Goal: Task Accomplishment & Management: Use online tool/utility

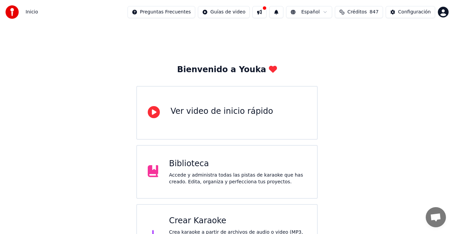
click at [196, 222] on div "Crear Karaoke" at bounding box center [237, 221] width 137 height 11
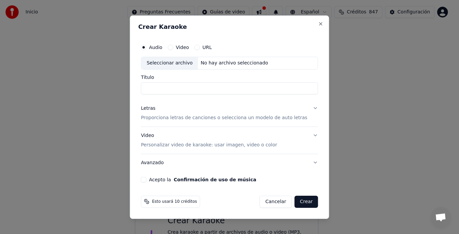
click at [176, 63] on div "Seleccionar archivo" at bounding box center [169, 63] width 57 height 12
click at [282, 88] on input "**********" at bounding box center [229, 88] width 177 height 12
type input "*"
type input "**"
click at [146, 181] on button "Acepto la Confirmación de uso de música" at bounding box center [143, 179] width 5 height 5
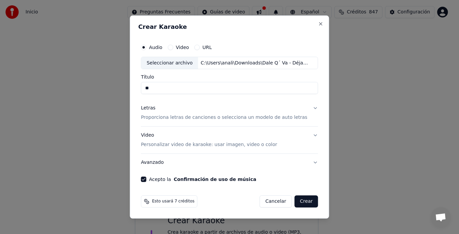
click at [298, 203] on button "Crear" at bounding box center [307, 202] width 24 height 12
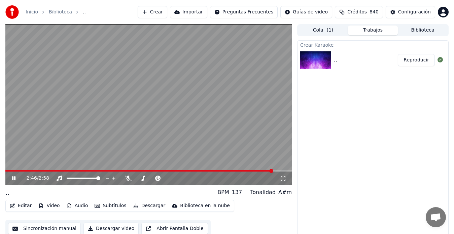
click at [23, 205] on button "Editar" at bounding box center [20, 205] width 27 height 9
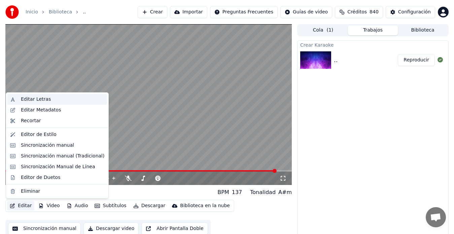
click at [30, 97] on div "Editar Letras" at bounding box center [36, 99] width 30 height 7
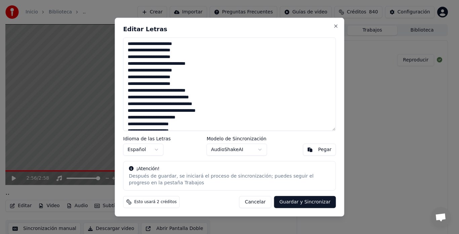
click at [149, 55] on textarea "**********" at bounding box center [229, 84] width 213 height 94
click at [155, 76] on textarea "**********" at bounding box center [229, 84] width 213 height 94
click at [149, 83] on textarea "**********" at bounding box center [229, 84] width 213 height 94
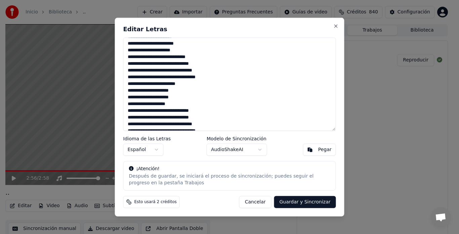
click at [130, 83] on textarea "**********" at bounding box center [229, 84] width 213 height 94
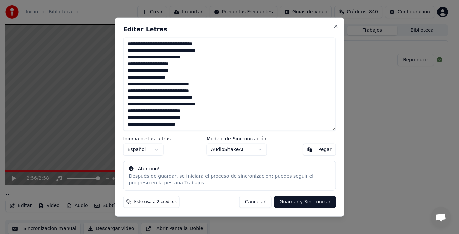
click at [200, 125] on textarea "**********" at bounding box center [229, 84] width 213 height 94
click at [311, 202] on button "Guardar y Sincronizar" at bounding box center [305, 202] width 62 height 12
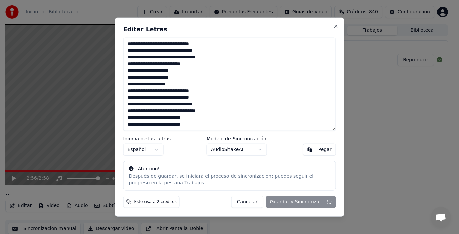
type textarea "**********"
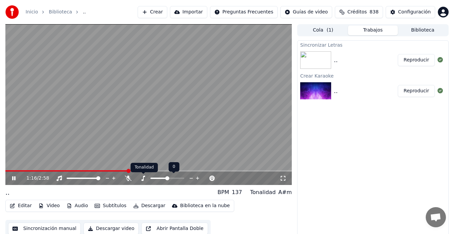
click at [142, 179] on icon at bounding box center [143, 178] width 7 height 5
click at [164, 177] on span at bounding box center [165, 179] width 4 height 4
click at [20, 172] on div "1:21 / 2:58" at bounding box center [148, 178] width 286 height 13
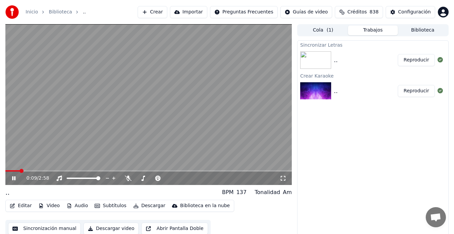
click at [20, 171] on span at bounding box center [12, 170] width 14 height 1
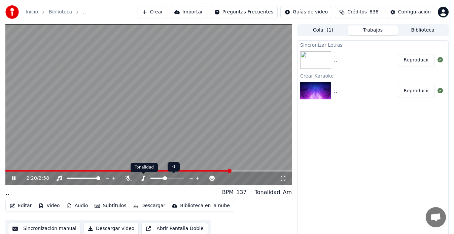
click at [144, 178] on icon at bounding box center [143, 178] width 4 height 5
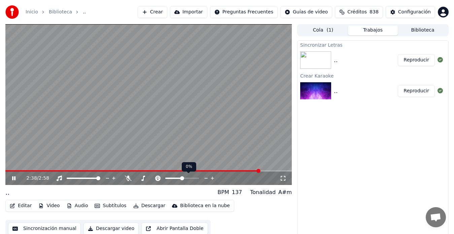
click at [182, 179] on span at bounding box center [182, 179] width 4 height 4
click at [171, 178] on span at bounding box center [170, 179] width 4 height 4
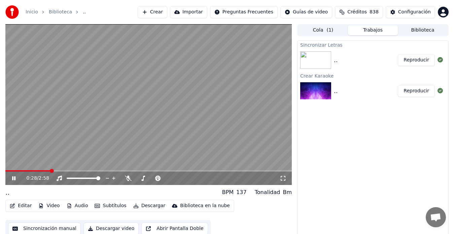
click at [50, 170] on span at bounding box center [27, 170] width 45 height 1
click at [145, 179] on icon at bounding box center [143, 178] width 7 height 5
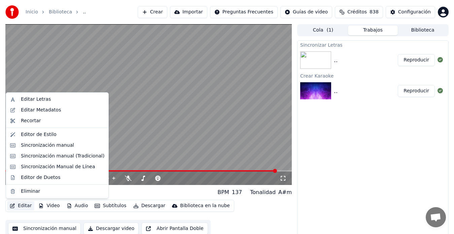
click at [22, 205] on button "Editar" at bounding box center [20, 205] width 27 height 9
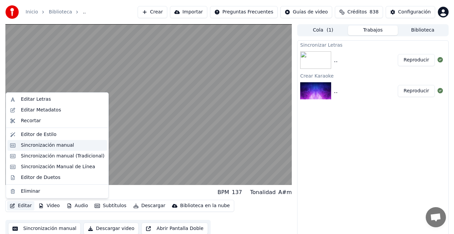
click at [34, 146] on div "Sincronización manual" at bounding box center [47, 145] width 53 height 7
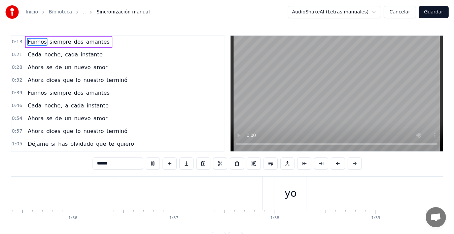
scroll to position [0, 9641]
type input "***"
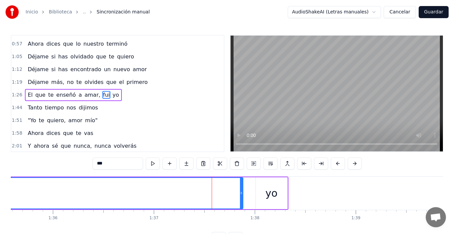
scroll to position [89, 0]
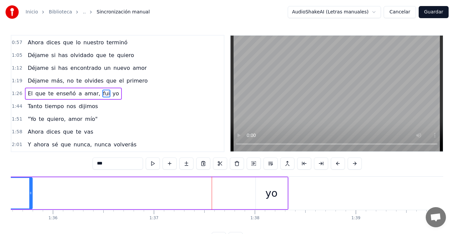
drag, startPoint x: 240, startPoint y: 194, endPoint x: 30, endPoint y: 188, distance: 210.5
click at [30, 188] on div at bounding box center [30, 193] width 3 height 31
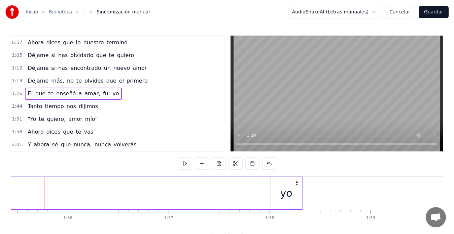
scroll to position [0, 9626]
click at [274, 193] on div "yo" at bounding box center [287, 194] width 32 height 32
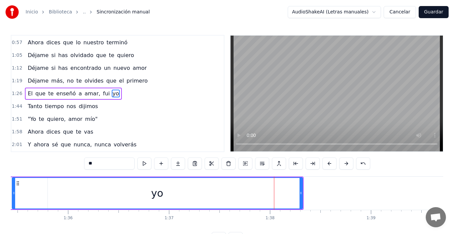
drag, startPoint x: 271, startPoint y: 194, endPoint x: 50, endPoint y: 183, distance: 221.5
click at [13, 186] on div at bounding box center [13, 193] width 3 height 31
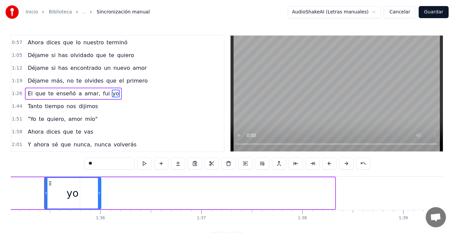
drag, startPoint x: 334, startPoint y: 192, endPoint x: 100, endPoint y: 199, distance: 233.8
click at [100, 199] on div at bounding box center [99, 193] width 3 height 31
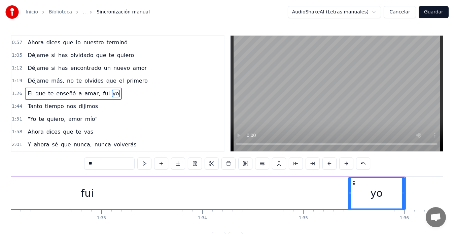
scroll to position [0, 9305]
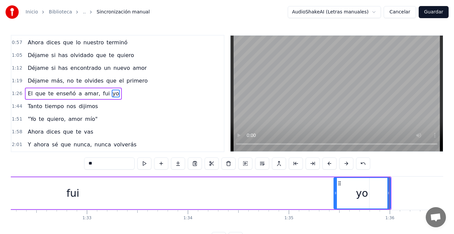
click at [242, 186] on div "fui" at bounding box center [73, 194] width 592 height 32
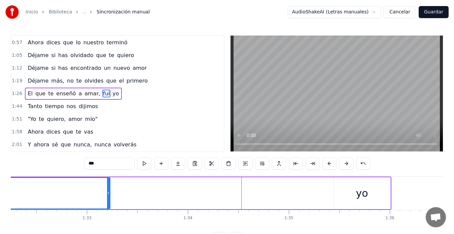
drag, startPoint x: 367, startPoint y: 193, endPoint x: 108, endPoint y: 199, distance: 259.0
click at [108, 199] on div at bounding box center [108, 193] width 3 height 31
click at [347, 198] on div "yo" at bounding box center [362, 194] width 56 height 32
type input "**"
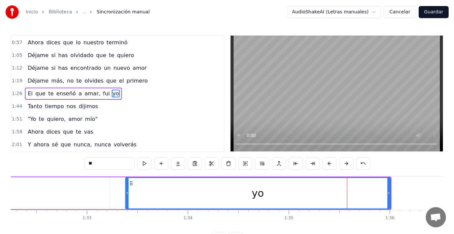
drag, startPoint x: 334, startPoint y: 196, endPoint x: 125, endPoint y: 198, distance: 208.1
click at [126, 198] on div at bounding box center [127, 193] width 3 height 31
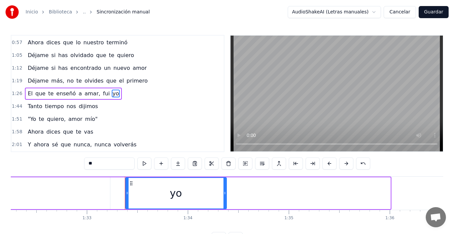
drag, startPoint x: 389, startPoint y: 197, endPoint x: 225, endPoint y: 212, distance: 164.5
click at [225, 212] on div "Fuimos siempre dos amantes Cada noche, cada instante Ahora se de un nuevo amor …" at bounding box center [227, 202] width 432 height 50
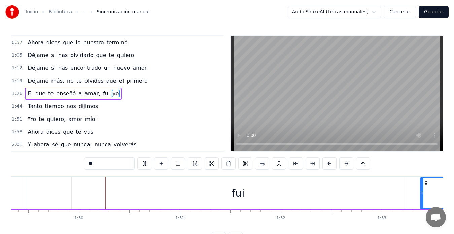
scroll to position [0, 9023]
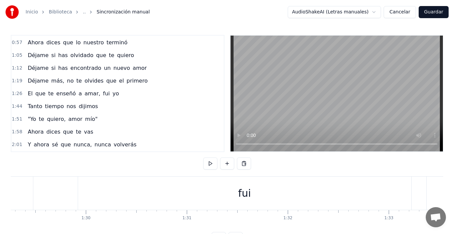
scroll to position [0, 8946]
click at [234, 194] on div "fui" at bounding box center [301, 193] width 333 height 33
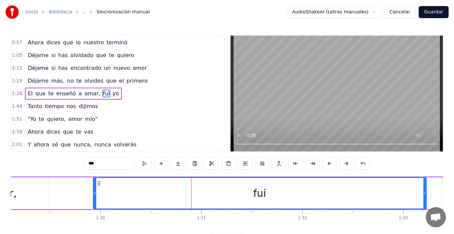
scroll to position [0, 9046]
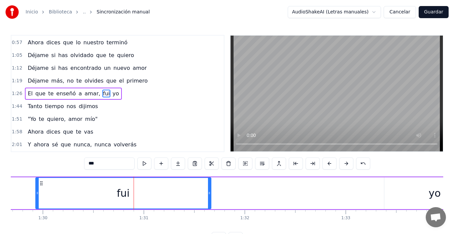
drag, startPoint x: 366, startPoint y: 196, endPoint x: 209, endPoint y: 200, distance: 156.7
click at [208, 199] on div at bounding box center [209, 193] width 3 height 31
click at [423, 195] on div "yo" at bounding box center [434, 194] width 101 height 32
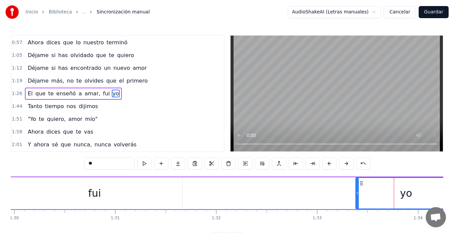
scroll to position [0, 9089]
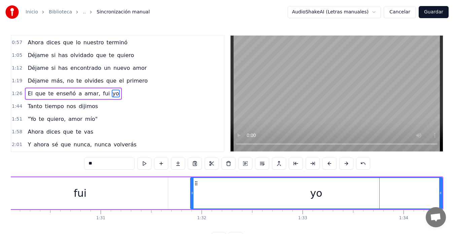
drag, startPoint x: 342, startPoint y: 192, endPoint x: 233, endPoint y: 190, distance: 108.3
click at [191, 192] on icon at bounding box center [192, 193] width 3 height 5
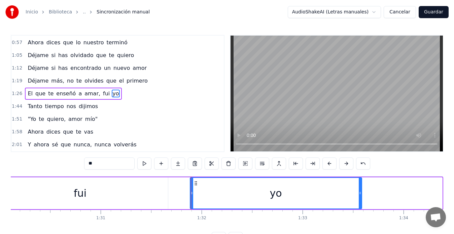
drag, startPoint x: 440, startPoint y: 193, endPoint x: 359, endPoint y: 190, distance: 80.4
click at [359, 190] on div at bounding box center [359, 193] width 3 height 31
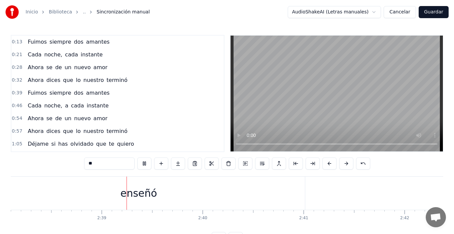
scroll to position [0, 15985]
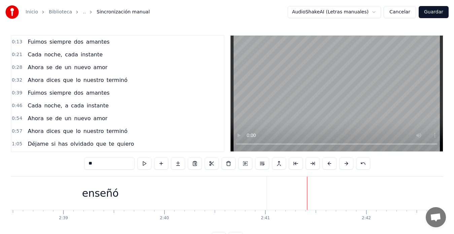
click at [220, 199] on div "enseñó" at bounding box center [100, 193] width 332 height 33
type input "******"
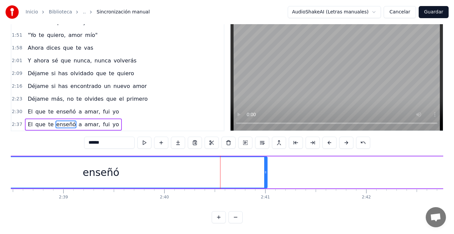
scroll to position [152, 0]
click at [254, 162] on div "enseñó" at bounding box center [100, 173] width 333 height 32
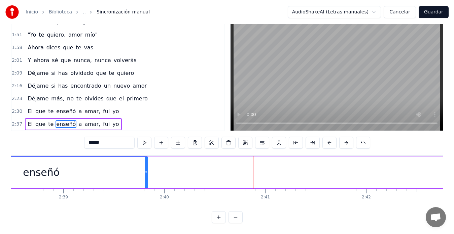
drag, startPoint x: 265, startPoint y: 166, endPoint x: 152, endPoint y: 165, distance: 112.6
click at [145, 162] on div at bounding box center [146, 172] width 3 height 31
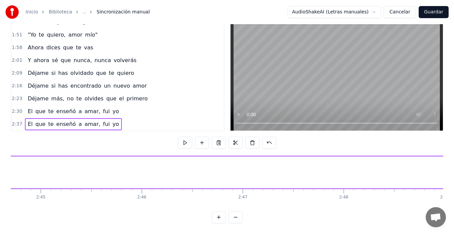
scroll to position [0, 16743]
click at [338, 167] on div "a" at bounding box center [338, 172] width 6 height 15
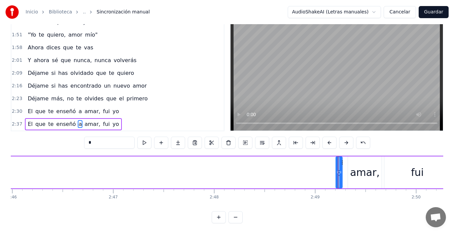
click at [339, 170] on icon at bounding box center [340, 172] width 3 height 5
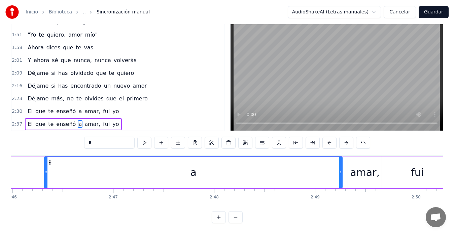
drag, startPoint x: 337, startPoint y: 167, endPoint x: 45, endPoint y: 158, distance: 291.3
click at [45, 158] on div at bounding box center [46, 172] width 3 height 31
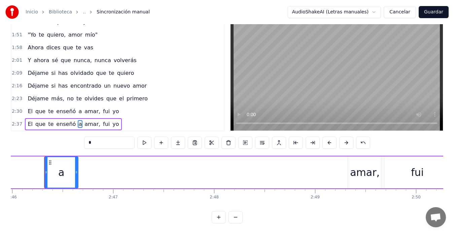
drag, startPoint x: 341, startPoint y: 164, endPoint x: 77, endPoint y: 160, distance: 264.0
click at [77, 160] on div at bounding box center [76, 172] width 3 height 31
click at [354, 167] on div "amar," at bounding box center [365, 172] width 30 height 15
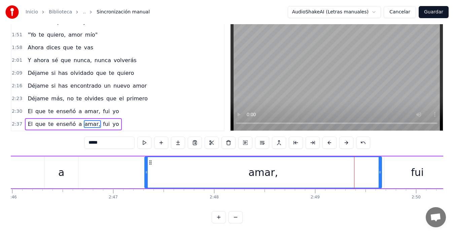
drag, startPoint x: 348, startPoint y: 166, endPoint x: 143, endPoint y: 179, distance: 205.5
click at [144, 177] on div "amar," at bounding box center [262, 173] width 237 height 32
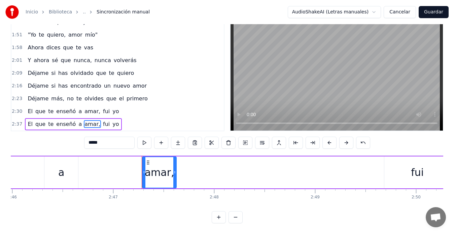
drag, startPoint x: 379, startPoint y: 166, endPoint x: 174, endPoint y: 173, distance: 205.2
click at [174, 173] on div at bounding box center [174, 172] width 3 height 31
click at [392, 165] on div "fui" at bounding box center [417, 173] width 66 height 32
type input "***"
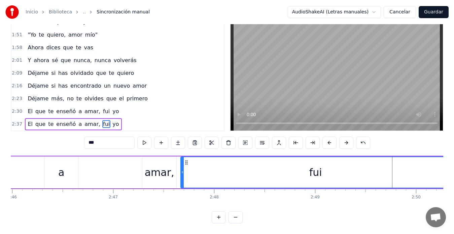
drag, startPoint x: 386, startPoint y: 168, endPoint x: 182, endPoint y: 165, distance: 203.4
click at [182, 170] on icon at bounding box center [182, 172] width 3 height 5
click at [355, 162] on div "fui" at bounding box center [315, 172] width 269 height 31
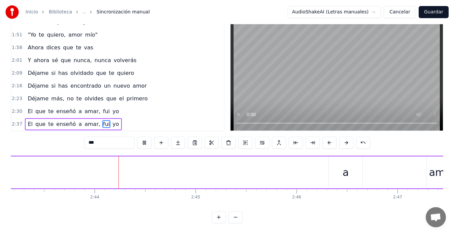
scroll to position [0, 16478]
click at [202, 165] on div "El que te enseñó a amar, fui yo" at bounding box center [86, 172] width 1424 height 33
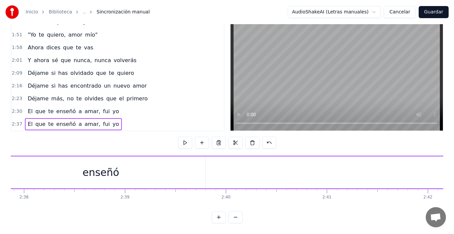
scroll to position [0, 15867]
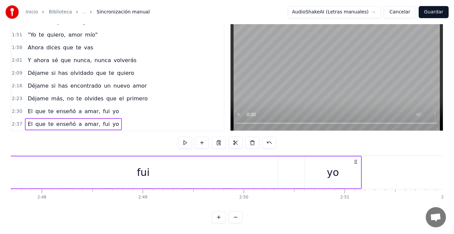
scroll to position [0, 16843]
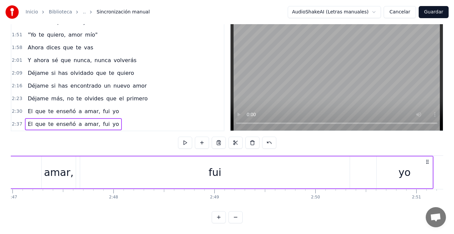
click at [427, 165] on div "a" at bounding box center [435, 173] width 34 height 32
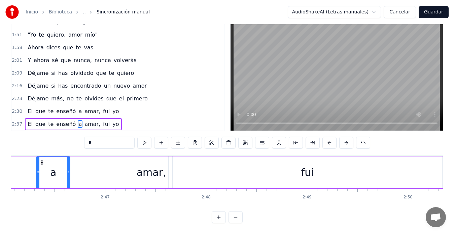
scroll to position [0, 16751]
drag, startPoint x: 419, startPoint y: 166, endPoint x: 352, endPoint y: 163, distance: 67.6
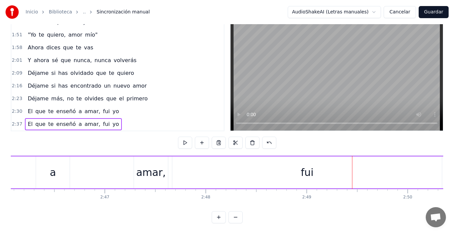
click at [140, 168] on div "amar," at bounding box center [151, 172] width 30 height 15
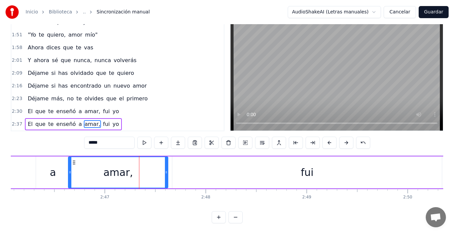
drag, startPoint x: 134, startPoint y: 168, endPoint x: 69, endPoint y: 161, distance: 65.9
click at [69, 161] on div at bounding box center [70, 172] width 3 height 31
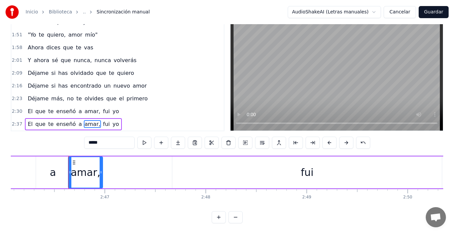
drag, startPoint x: 165, startPoint y: 167, endPoint x: 100, endPoint y: 166, distance: 65.6
click at [100, 170] on icon at bounding box center [101, 172] width 3 height 5
click at [183, 168] on div "fui" at bounding box center [306, 173] width 269 height 32
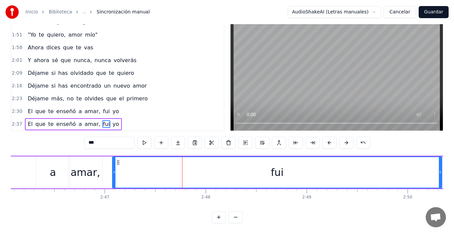
drag, startPoint x: 173, startPoint y: 166, endPoint x: 113, endPoint y: 162, distance: 60.0
click at [113, 162] on div at bounding box center [114, 172] width 3 height 31
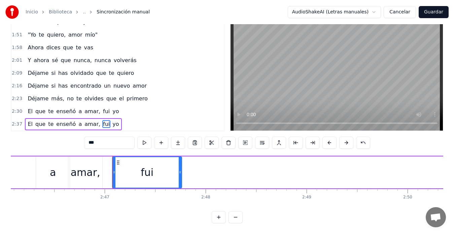
drag, startPoint x: 440, startPoint y: 167, endPoint x: 180, endPoint y: 180, distance: 260.2
click at [180, 180] on div at bounding box center [180, 172] width 3 height 31
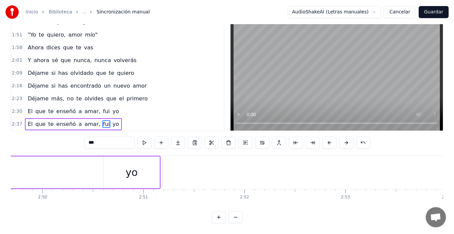
scroll to position [0, 16987]
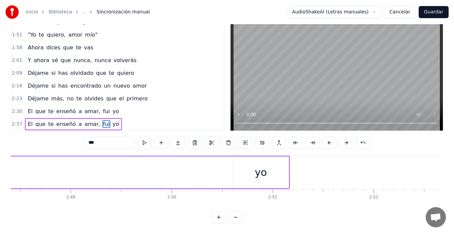
click at [240, 173] on div "yo" at bounding box center [261, 173] width 56 height 32
type input "**"
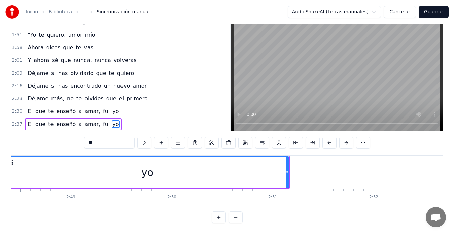
drag, startPoint x: 234, startPoint y: 168, endPoint x: 17, endPoint y: 163, distance: 216.3
click at [7, 166] on div "Inicio Biblioteca .. Sincronización manual AudioShakeAI (Letras manuales) Cance…" at bounding box center [227, 101] width 454 height 244
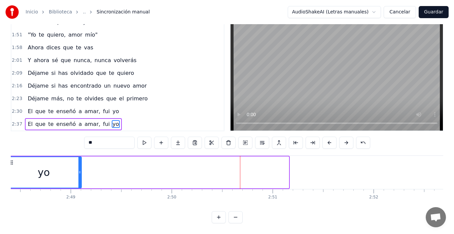
drag, startPoint x: 287, startPoint y: 163, endPoint x: 80, endPoint y: 162, distance: 207.5
click at [80, 162] on div at bounding box center [79, 172] width 3 height 31
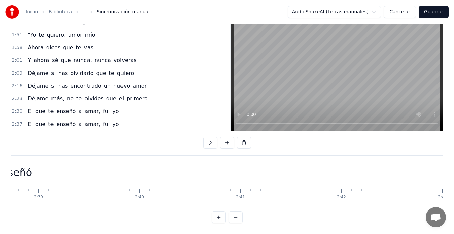
scroll to position [0, 15895]
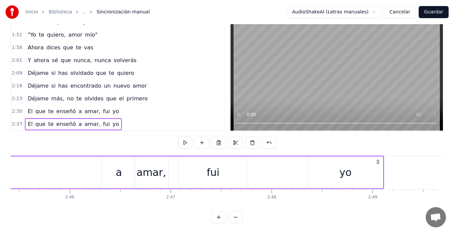
scroll to position [0, 16656]
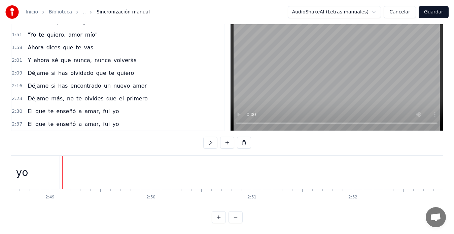
scroll to position [0, 17025]
drag, startPoint x: 43, startPoint y: 169, endPoint x: 47, endPoint y: 164, distance: 6.5
click at [47, 164] on div at bounding box center [47, 172] width 0 height 33
click at [39, 165] on div "yo" at bounding box center [4, 172] width 75 height 33
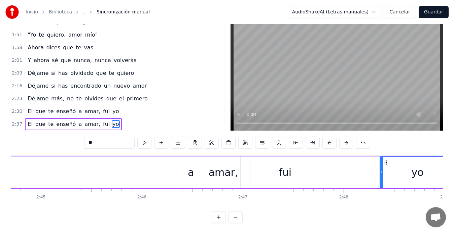
scroll to position [0, 16542]
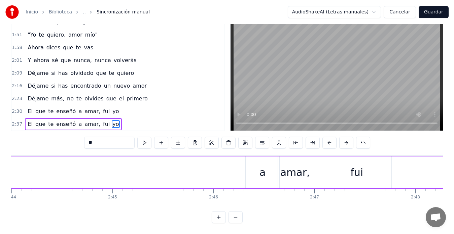
click at [257, 172] on div "a" at bounding box center [262, 173] width 34 height 32
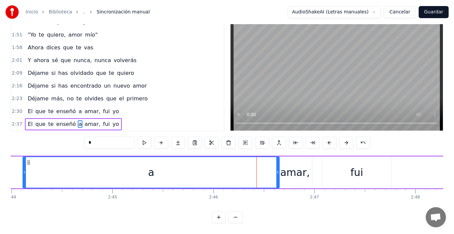
drag, startPoint x: 247, startPoint y: 163, endPoint x: 113, endPoint y: 168, distance: 134.6
click at [26, 174] on div at bounding box center [24, 172] width 3 height 31
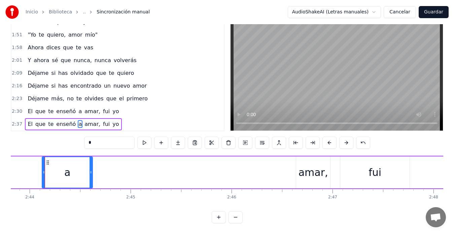
drag, startPoint x: 296, startPoint y: 165, endPoint x: 91, endPoint y: 159, distance: 204.9
click at [91, 159] on div at bounding box center [90, 172] width 3 height 31
click at [309, 179] on div "amar," at bounding box center [313, 173] width 34 height 32
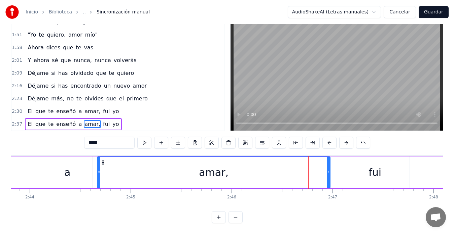
drag, startPoint x: 297, startPoint y: 166, endPoint x: 98, endPoint y: 153, distance: 199.1
click at [98, 157] on div at bounding box center [99, 172] width 3 height 31
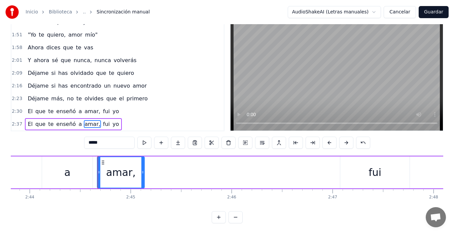
drag, startPoint x: 328, startPoint y: 166, endPoint x: 142, endPoint y: 166, distance: 185.6
click at [142, 170] on icon at bounding box center [142, 172] width 3 height 5
click at [382, 169] on div "fui" at bounding box center [374, 173] width 69 height 32
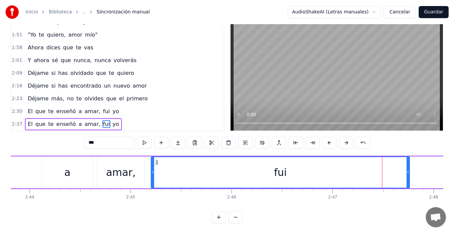
drag, startPoint x: 341, startPoint y: 166, endPoint x: 161, endPoint y: 170, distance: 179.6
click at [153, 172] on div at bounding box center [152, 172] width 3 height 31
click at [409, 167] on div "fui" at bounding box center [280, 173] width 258 height 32
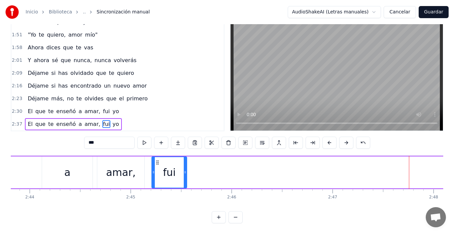
drag, startPoint x: 408, startPoint y: 168, endPoint x: 212, endPoint y: 166, distance: 195.7
click at [186, 170] on div at bounding box center [185, 172] width 3 height 31
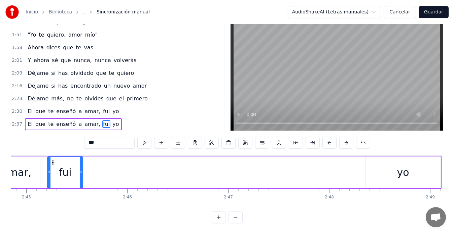
scroll to position [0, 16599]
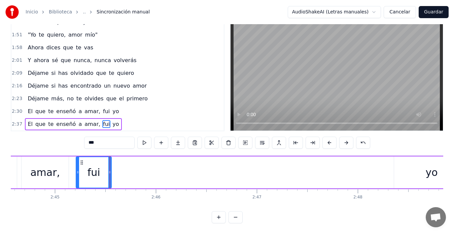
click at [400, 168] on div "yo" at bounding box center [431, 173] width 75 height 32
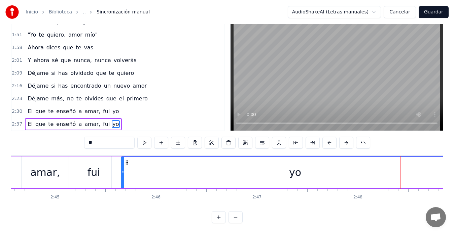
drag, startPoint x: 394, startPoint y: 167, endPoint x: 150, endPoint y: 161, distance: 244.5
click at [123, 160] on div at bounding box center [122, 172] width 3 height 31
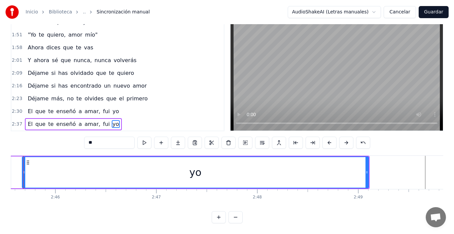
scroll to position [0, 16771]
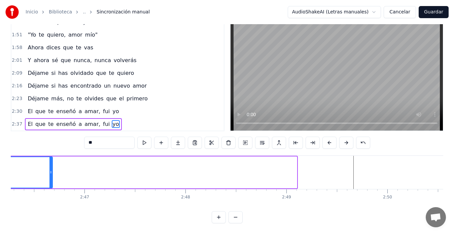
drag, startPoint x: 295, startPoint y: 164, endPoint x: 51, endPoint y: 156, distance: 244.2
click at [51, 157] on div at bounding box center [50, 172] width 3 height 31
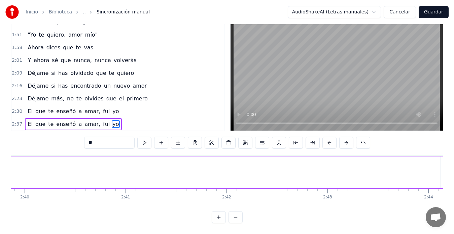
scroll to position [0, 16168]
click at [415, 169] on div "a" at bounding box center [422, 173] width 50 height 32
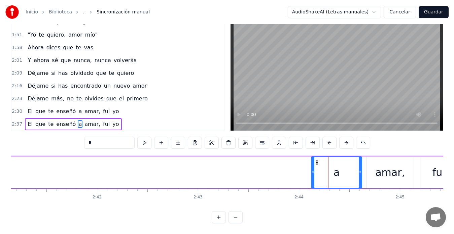
scroll to position [0, 16226]
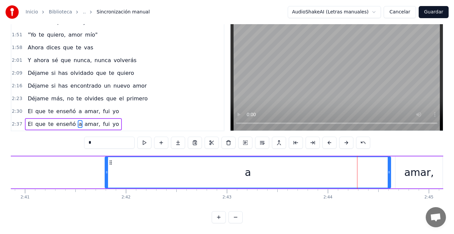
drag, startPoint x: 340, startPoint y: 167, endPoint x: 177, endPoint y: 161, distance: 163.5
click at [105, 170] on icon at bounding box center [106, 172] width 3 height 5
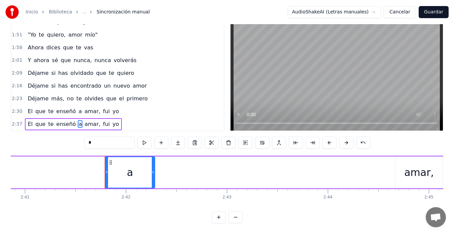
drag, startPoint x: 388, startPoint y: 166, endPoint x: 152, endPoint y: 173, distance: 235.8
click at [152, 173] on div at bounding box center [153, 172] width 3 height 31
click at [421, 165] on div "amar," at bounding box center [419, 172] width 30 height 15
type input "*****"
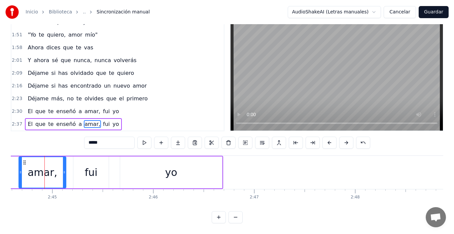
scroll to position [0, 16297]
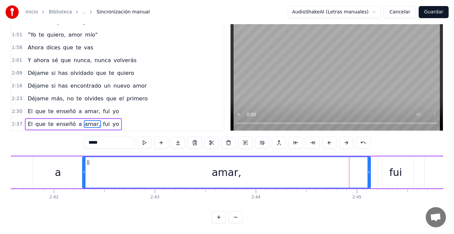
drag, startPoint x: 323, startPoint y: 167, endPoint x: 181, endPoint y: 158, distance: 142.6
click at [84, 173] on div at bounding box center [84, 172] width 3 height 31
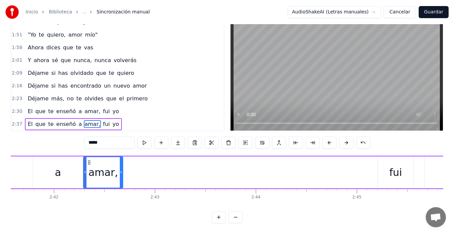
drag, startPoint x: 368, startPoint y: 167, endPoint x: 277, endPoint y: 159, distance: 91.8
click at [124, 166] on div "amar," at bounding box center [226, 173] width 287 height 32
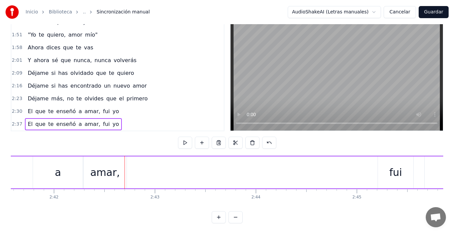
click at [381, 165] on div "fui" at bounding box center [395, 173] width 35 height 32
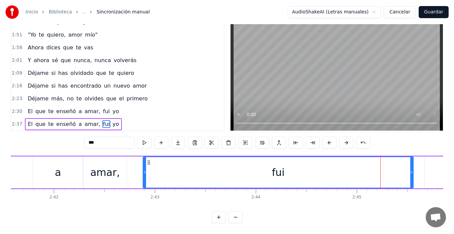
drag, startPoint x: 379, startPoint y: 166, endPoint x: 145, endPoint y: 186, distance: 235.5
click at [145, 186] on div "Fuimos siempre dos amantes Cada noche, cada instante Ahora se de un nuevo amor …" at bounding box center [227, 181] width 432 height 50
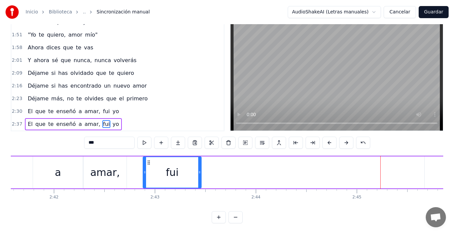
drag, startPoint x: 413, startPoint y: 167, endPoint x: 201, endPoint y: 173, distance: 211.9
click at [201, 173] on div at bounding box center [199, 172] width 3 height 31
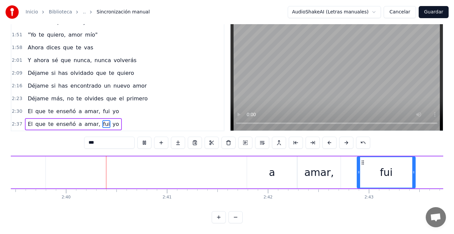
scroll to position [0, 16092]
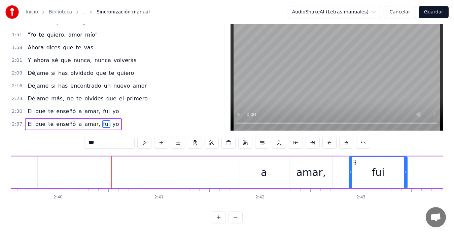
click at [259, 166] on div "a" at bounding box center [264, 173] width 50 height 32
type input "*"
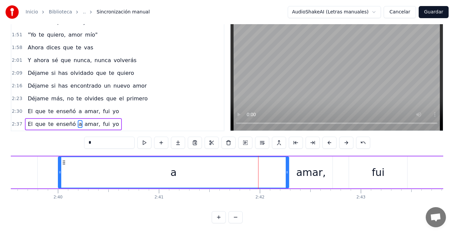
drag, startPoint x: 240, startPoint y: 167, endPoint x: 82, endPoint y: 164, distance: 158.4
click at [59, 170] on icon at bounding box center [60, 172] width 3 height 5
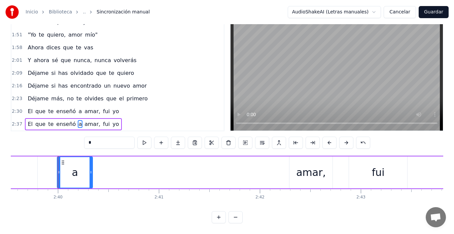
drag, startPoint x: 288, startPoint y: 164, endPoint x: 92, endPoint y: 148, distance: 196.7
click at [92, 148] on div "0:13 Fuimos siempre dos amantes 0:21 Cada noche, cada instante 0:28 Ahora se de…" at bounding box center [227, 118] width 432 height 209
click at [269, 172] on div "El que te enseñó a amar, fui yo" at bounding box center [247, 172] width 972 height 33
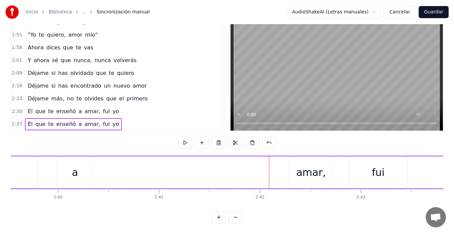
click at [293, 166] on div "amar," at bounding box center [310, 173] width 43 height 32
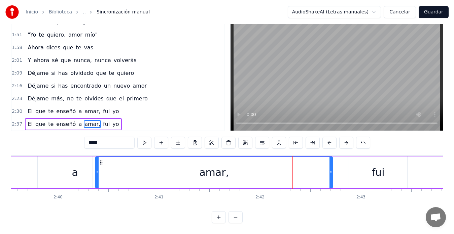
drag, startPoint x: 289, startPoint y: 168, endPoint x: 96, endPoint y: 157, distance: 194.0
click at [96, 157] on div at bounding box center [97, 172] width 3 height 31
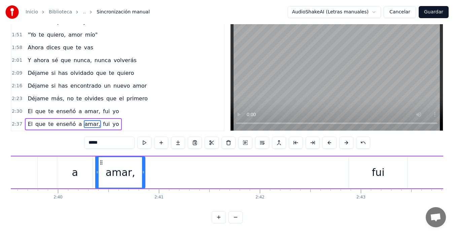
drag, startPoint x: 330, startPoint y: 163, endPoint x: 142, endPoint y: 156, distance: 187.4
click at [142, 157] on div at bounding box center [143, 172] width 3 height 31
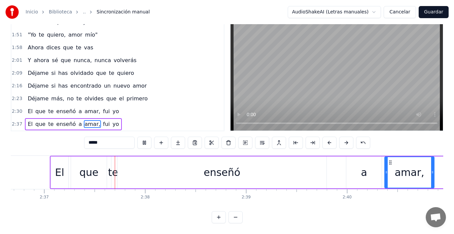
scroll to position [0, 15822]
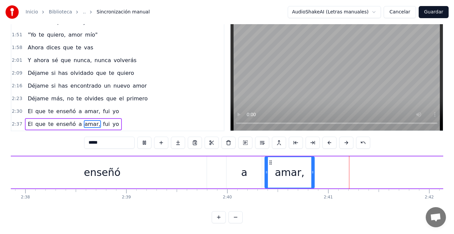
click at [335, 159] on div "El que te enseñó a amar, fui yo" at bounding box center [416, 172] width 972 height 33
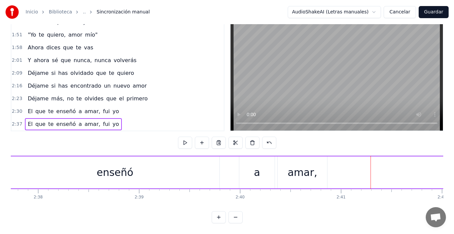
scroll to position [0, 15780]
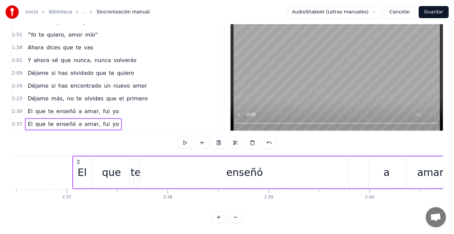
click at [388, 168] on div "a" at bounding box center [386, 172] width 6 height 15
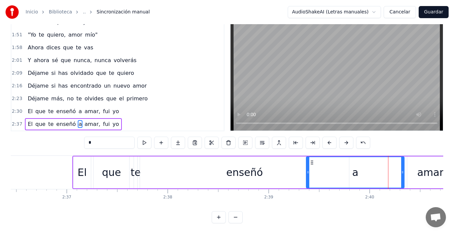
drag, startPoint x: 371, startPoint y: 166, endPoint x: 309, endPoint y: 162, distance: 62.0
click at [309, 162] on div at bounding box center [307, 172] width 3 height 31
drag, startPoint x: 403, startPoint y: 166, endPoint x: 357, endPoint y: 167, distance: 46.1
click at [351, 170] on icon at bounding box center [350, 172] width 3 height 5
click at [420, 165] on div "amar," at bounding box center [432, 172] width 30 height 15
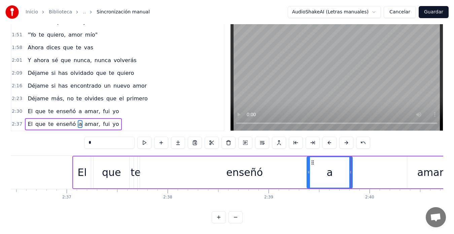
type input "*****"
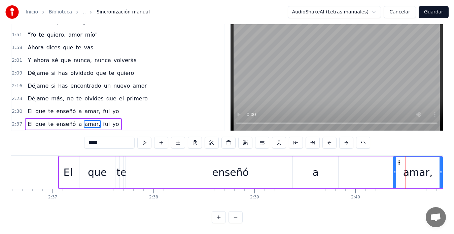
scroll to position [0, 15777]
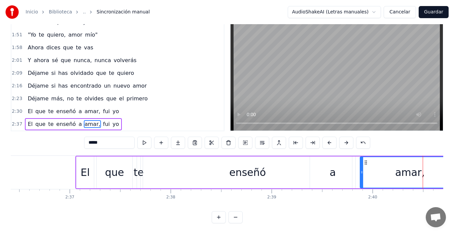
drag, startPoint x: 411, startPoint y: 165, endPoint x: 360, endPoint y: 165, distance: 50.1
click at [360, 170] on icon at bounding box center [361, 172] width 3 height 5
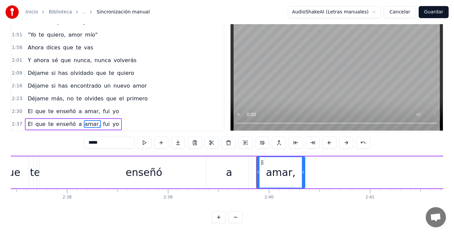
drag, startPoint x: 355, startPoint y: 168, endPoint x: 304, endPoint y: 167, distance: 51.1
click at [304, 170] on icon at bounding box center [303, 172] width 3 height 5
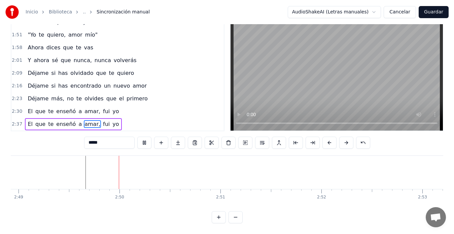
scroll to position [0, 17059]
click at [441, 11] on button "Guardar" at bounding box center [433, 12] width 30 height 12
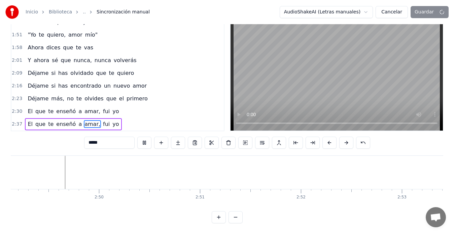
scroll to position [0, 17093]
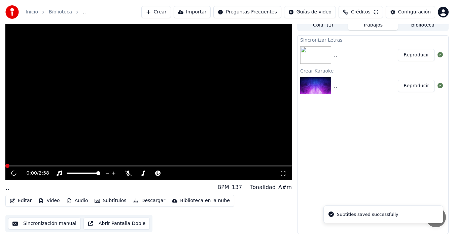
scroll to position [5, 0]
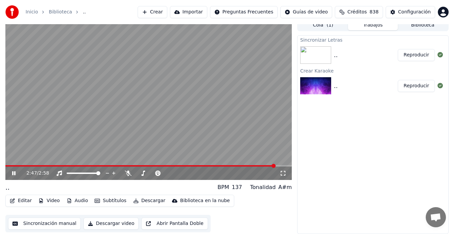
click at [145, 201] on button "Descargar" at bounding box center [149, 200] width 38 height 9
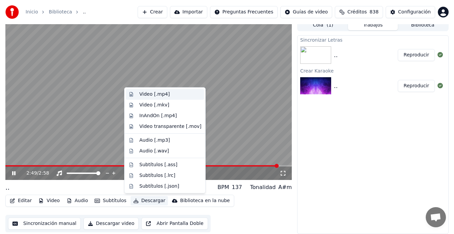
click at [156, 95] on div "Video [.mp4]" at bounding box center [154, 94] width 30 height 7
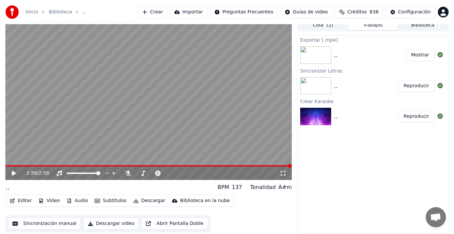
click at [421, 55] on button "Mostrar" at bounding box center [420, 55] width 30 height 12
